Goal: Complete application form

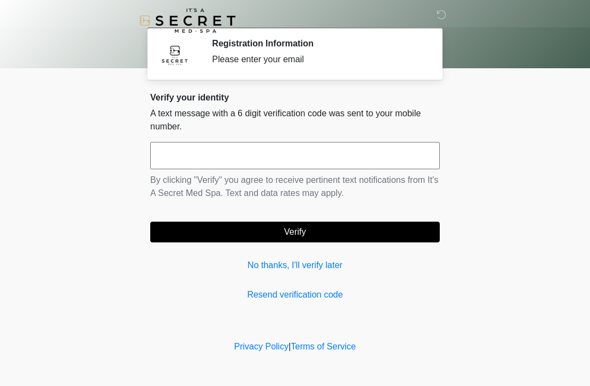
click at [181, 162] on input "text" at bounding box center [294, 155] width 289 height 27
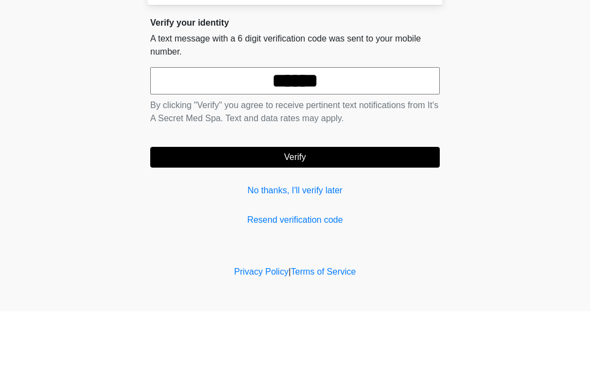
type input "******"
click at [345, 222] on button "Verify" at bounding box center [294, 232] width 289 height 21
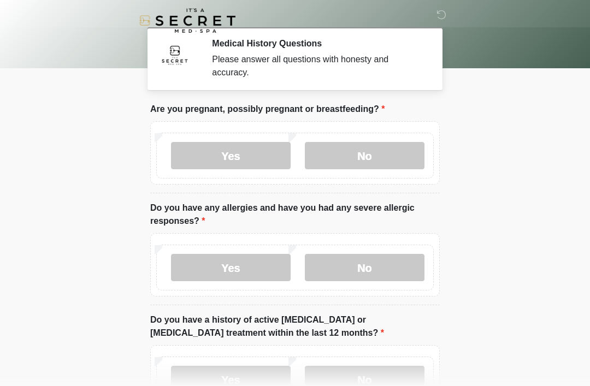
click at [395, 159] on label "No" at bounding box center [365, 155] width 120 height 27
click at [398, 273] on label "No" at bounding box center [365, 267] width 120 height 27
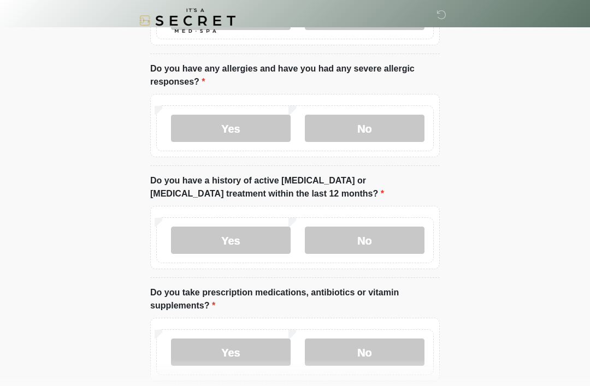
scroll to position [153, 0]
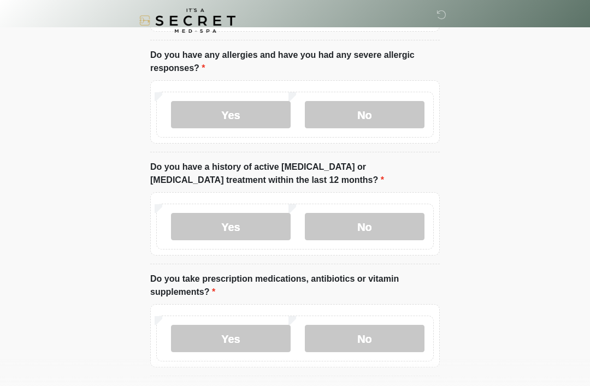
click at [399, 229] on label "No" at bounding box center [365, 226] width 120 height 27
click at [394, 339] on label "No" at bounding box center [365, 338] width 120 height 27
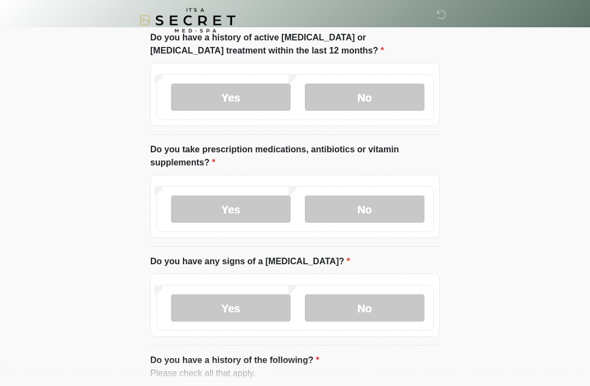
scroll to position [300, 0]
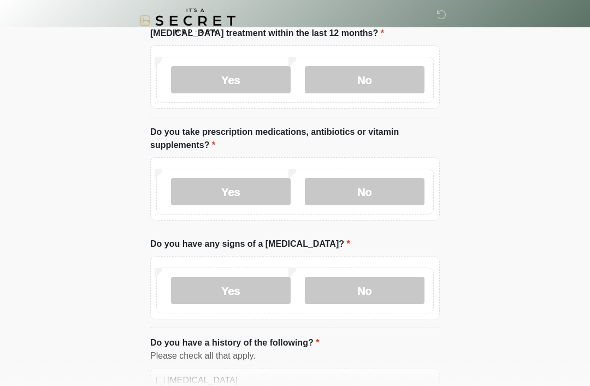
click at [404, 294] on label "No" at bounding box center [365, 290] width 120 height 27
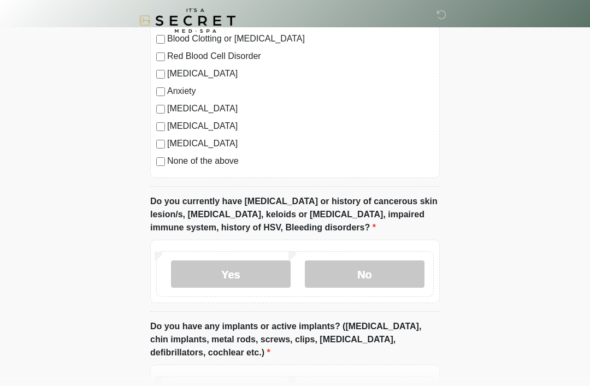
scroll to position [722, 0]
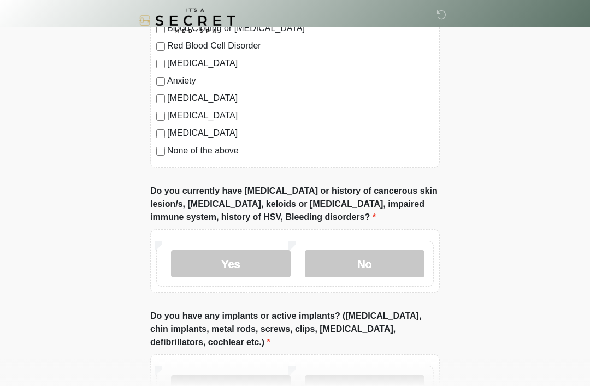
click at [167, 146] on label "None of the above" at bounding box center [300, 150] width 266 height 13
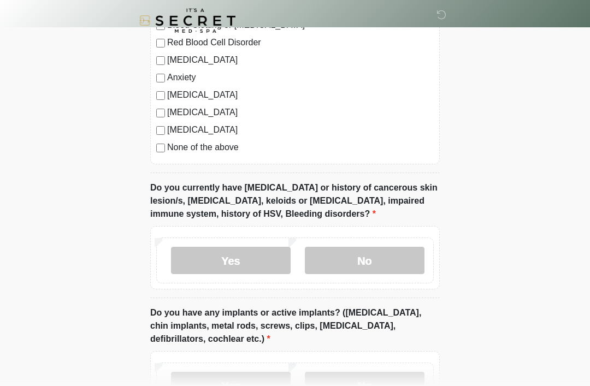
scroll to position [731, 0]
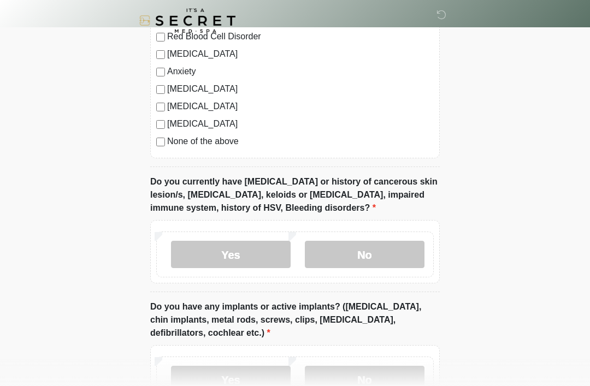
click at [399, 259] on label "No" at bounding box center [365, 254] width 120 height 27
click at [394, 367] on label "No" at bounding box center [365, 379] width 120 height 27
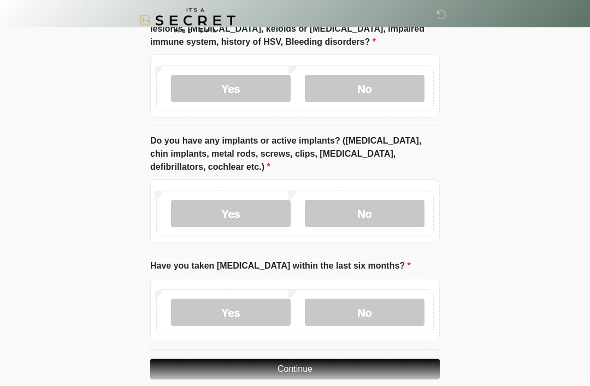
scroll to position [912, 0]
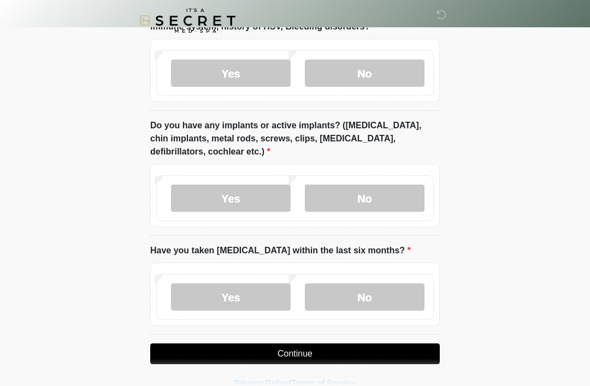
click at [410, 298] on label "No" at bounding box center [365, 296] width 120 height 27
click at [412, 352] on button "Continue" at bounding box center [294, 353] width 289 height 21
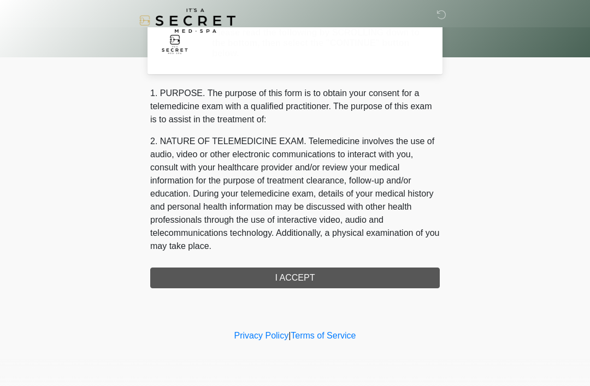
scroll to position [0, 0]
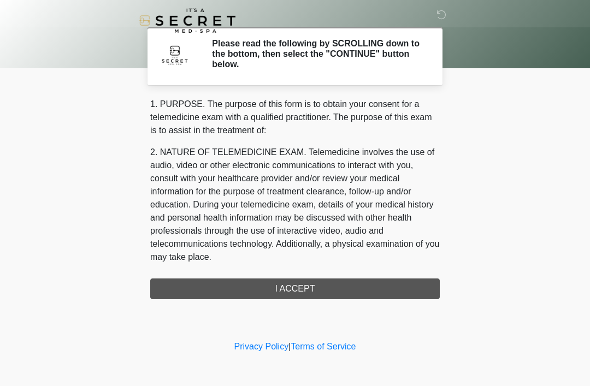
click at [417, 289] on div "1. PURPOSE. The purpose of this form is to obtain your consent for a telemedici…" at bounding box center [294, 198] width 289 height 201
click at [392, 289] on div "1. PURPOSE. The purpose of this form is to obtain your consent for a telemedici…" at bounding box center [294, 198] width 289 height 201
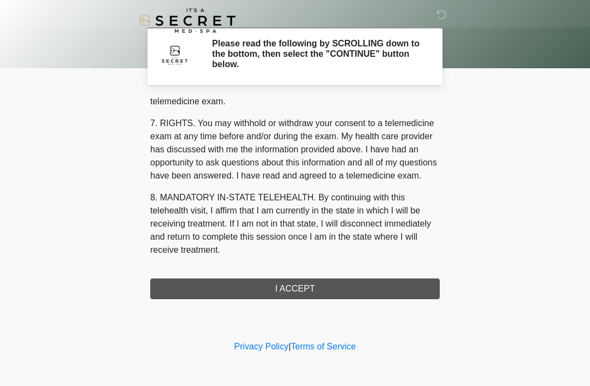
scroll to position [466, 0]
click at [382, 292] on button "I ACCEPT" at bounding box center [294, 288] width 289 height 21
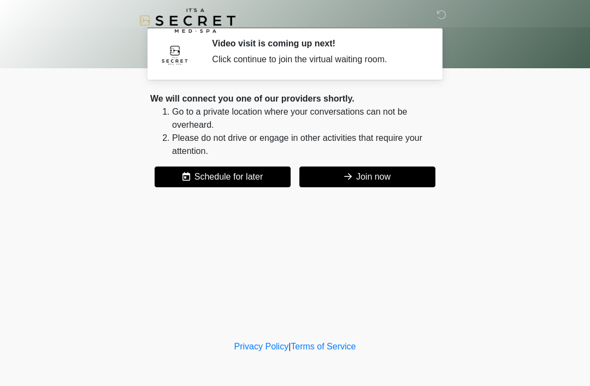
click at [414, 180] on button "Join now" at bounding box center [367, 177] width 136 height 21
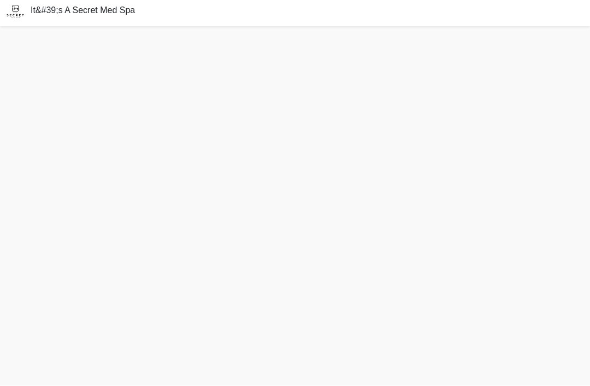
scroll to position [38, 0]
